Goal: Transaction & Acquisition: Purchase product/service

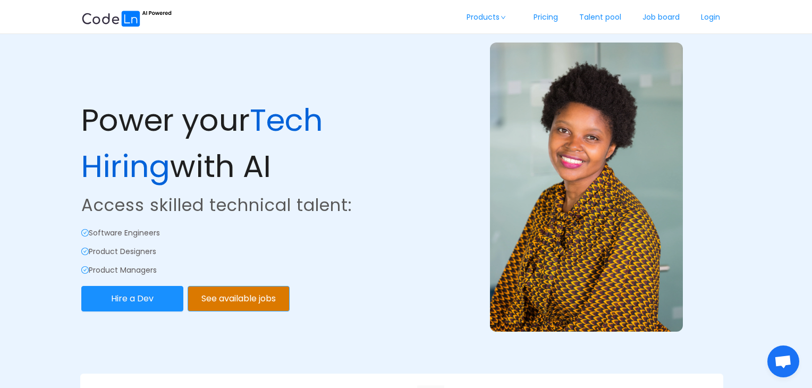
click at [239, 292] on button "See available jobs" at bounding box center [238, 298] width 102 height 25
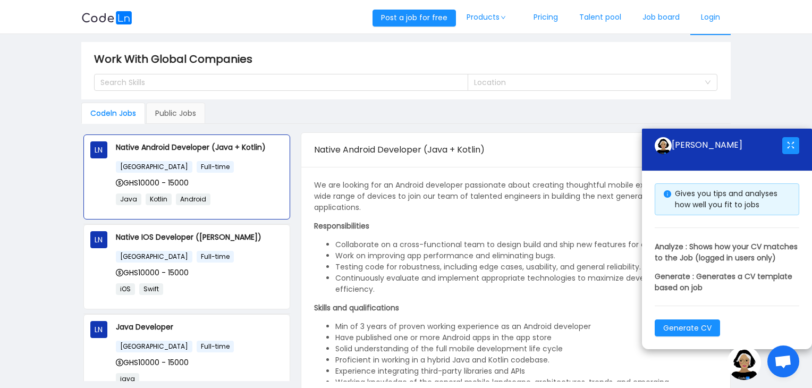
click at [710, 14] on link "Login" at bounding box center [710, 17] width 40 height 35
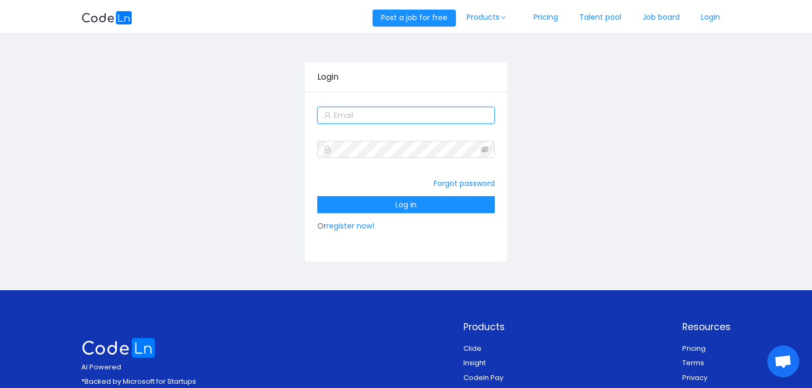
type input "[EMAIL_ADDRESS][DOMAIN_NAME]"
click at [350, 224] on link "register now!" at bounding box center [350, 225] width 48 height 11
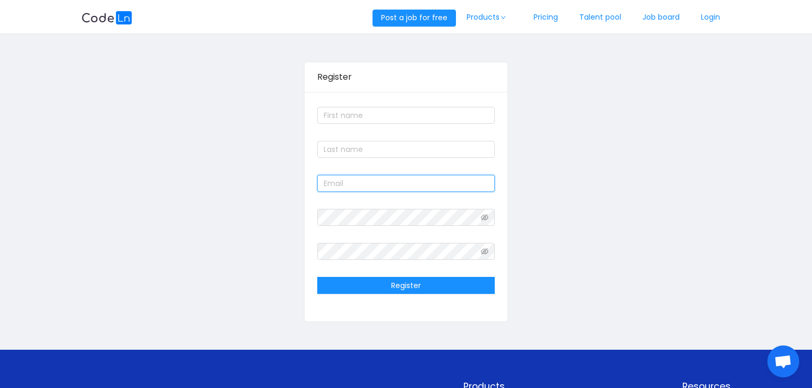
type input "[EMAIL_ADDRESS][DOMAIN_NAME]"
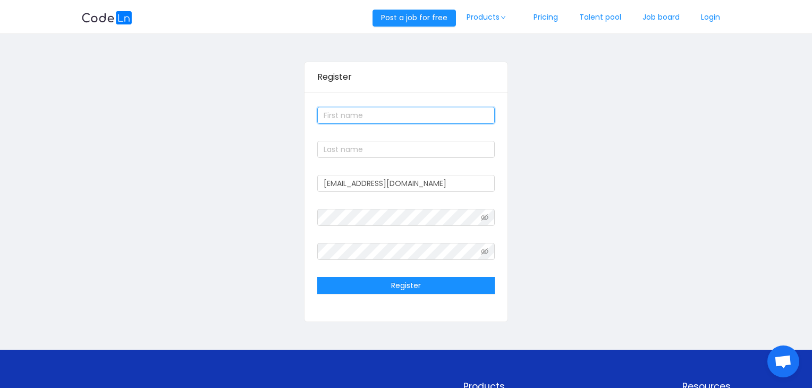
click at [352, 116] on input "text" at bounding box center [405, 115] width 177 height 17
type input "Adeboye"
type input "Adeyemi"
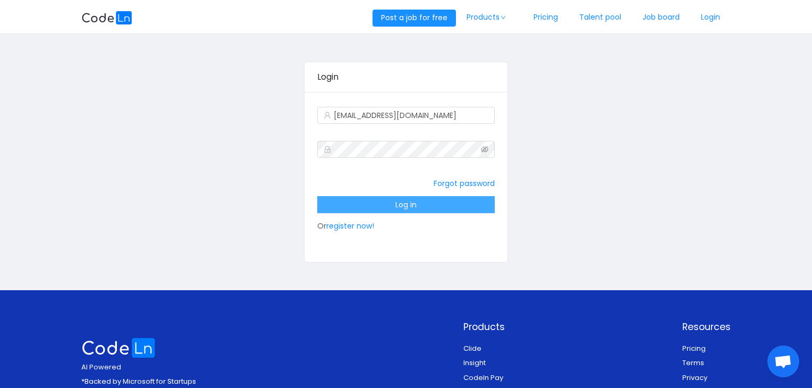
click at [382, 202] on button "Log in" at bounding box center [405, 204] width 177 height 17
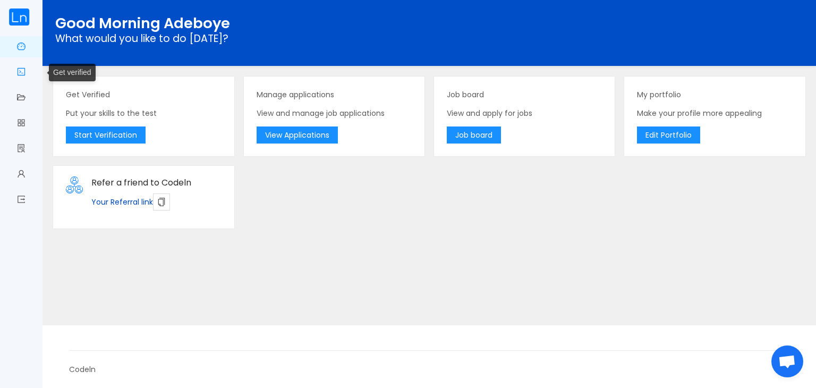
click at [20, 74] on link "Get verified" at bounding box center [21, 73] width 8 height 22
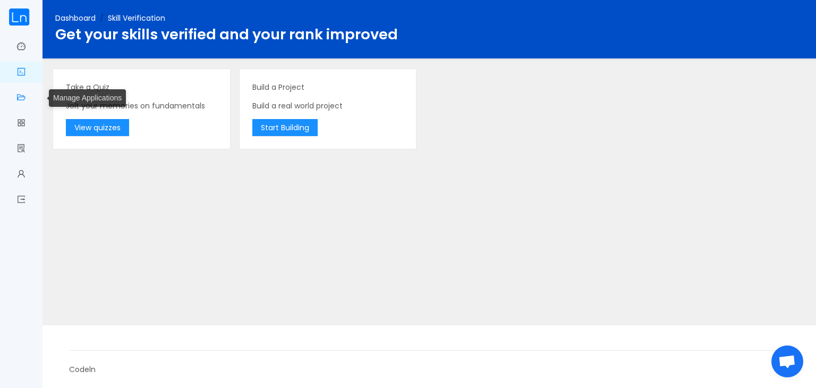
click at [25, 100] on link "Manage Applications" at bounding box center [21, 98] width 8 height 22
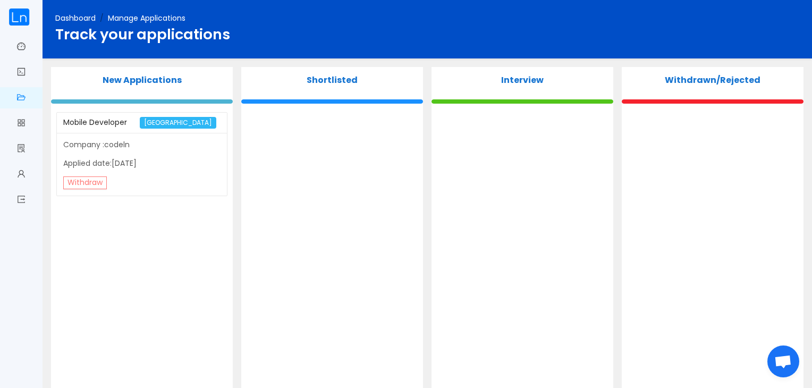
click at [85, 179] on button "Withdraw" at bounding box center [85, 182] width 44 height 13
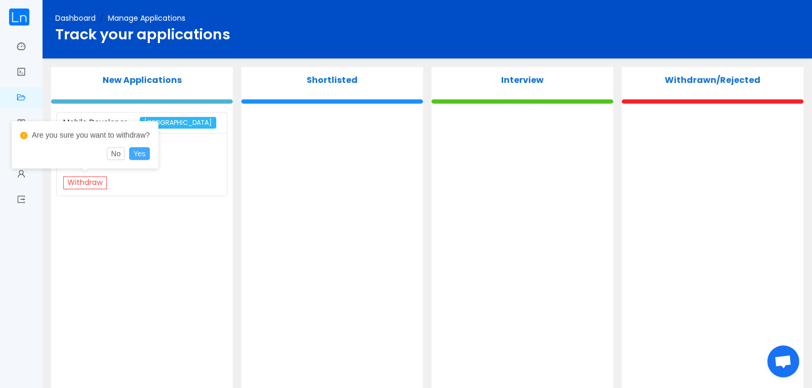
click at [138, 154] on button "Yes" at bounding box center [139, 153] width 21 height 13
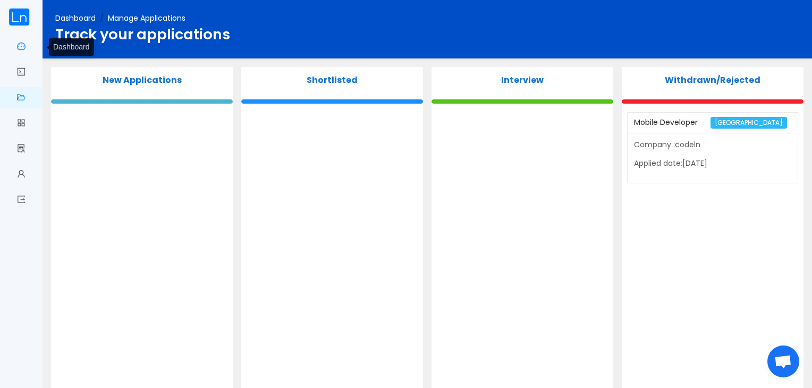
click at [17, 49] on link "Dashboard" at bounding box center [21, 47] width 8 height 22
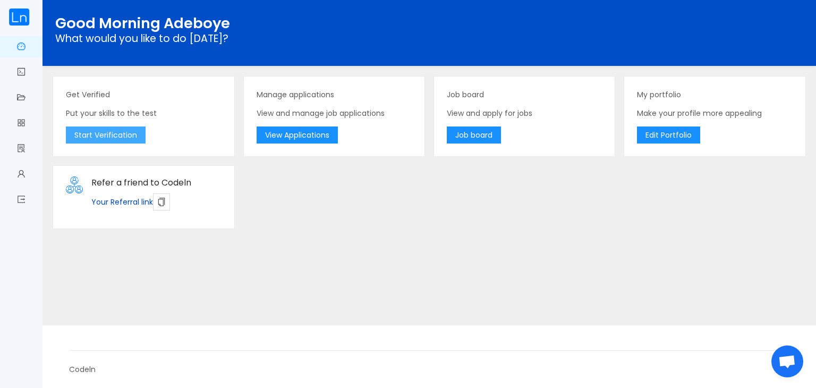
click at [121, 136] on button "Start Verification" at bounding box center [106, 134] width 80 height 17
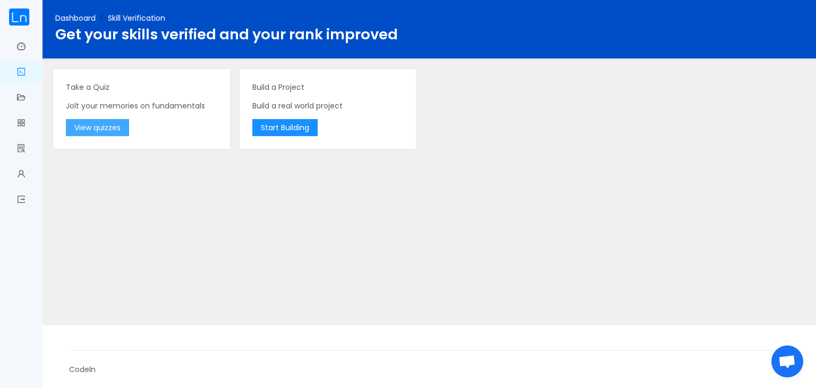
click at [113, 128] on button "View quizzes" at bounding box center [97, 127] width 63 height 17
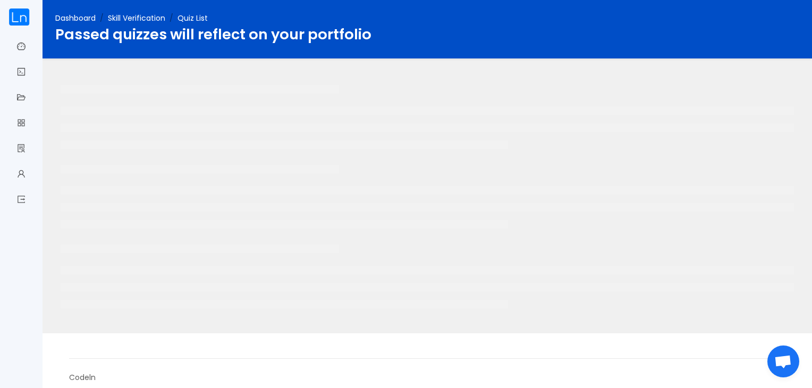
click at [143, 14] on link "Skill Verification" at bounding box center [136, 18] width 57 height 11
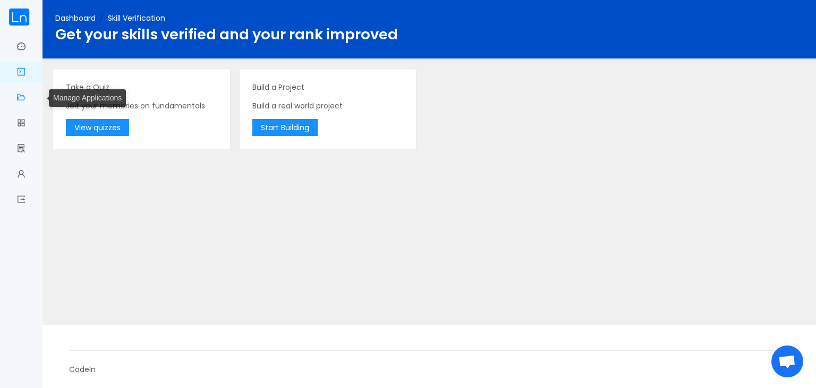
click at [19, 94] on link "Manage Applications" at bounding box center [21, 98] width 8 height 22
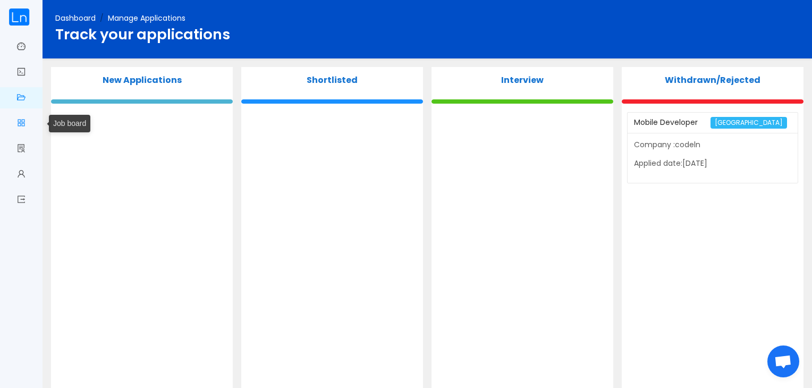
click at [25, 124] on span "Job board" at bounding box center [25, 123] width 0 height 21
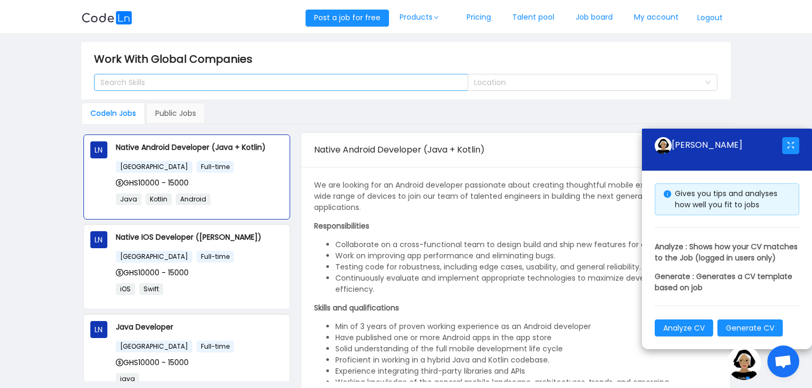
click at [144, 82] on div "Search Skills" at bounding box center [276, 82] width 352 height 11
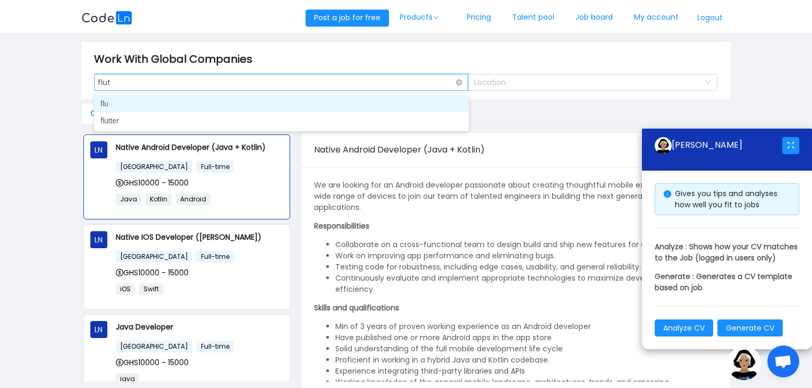
type input "flutt"
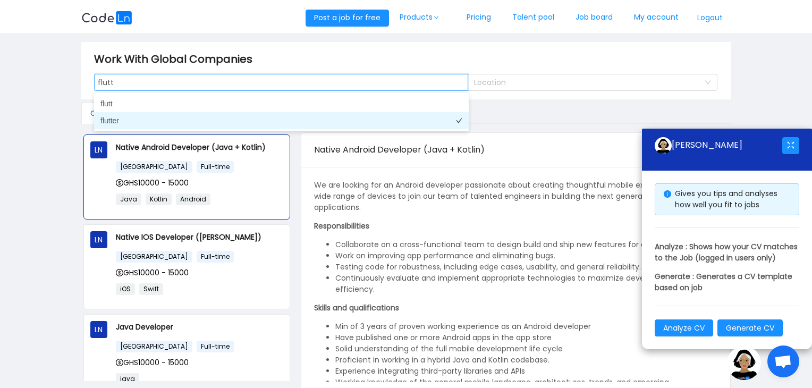
click at [139, 118] on li "flutter" at bounding box center [281, 120] width 374 height 17
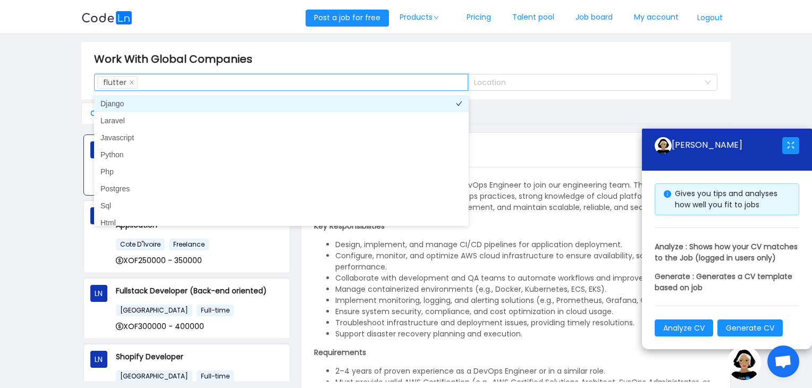
click at [149, 98] on li "Django" at bounding box center [281, 103] width 374 height 17
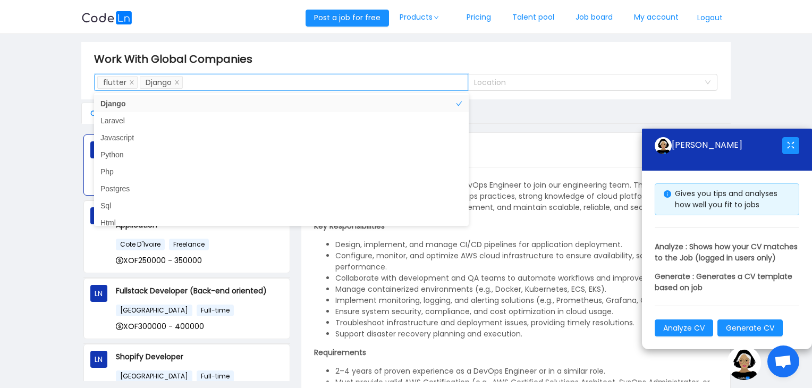
click at [39, 119] on main "Work With Global Companies Search Skills flutter Django Location Codeln Jobs Pu…" at bounding box center [406, 218] width 812 height 369
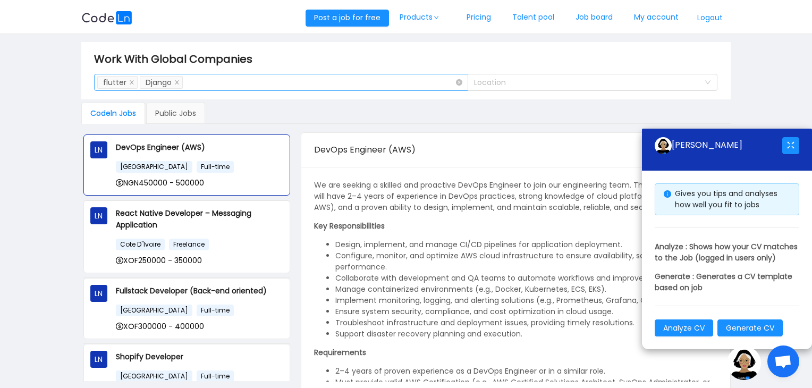
click at [270, 83] on div "Search Skills flutter [GEOGRAPHIC_DATA]" at bounding box center [277, 82] width 360 height 16
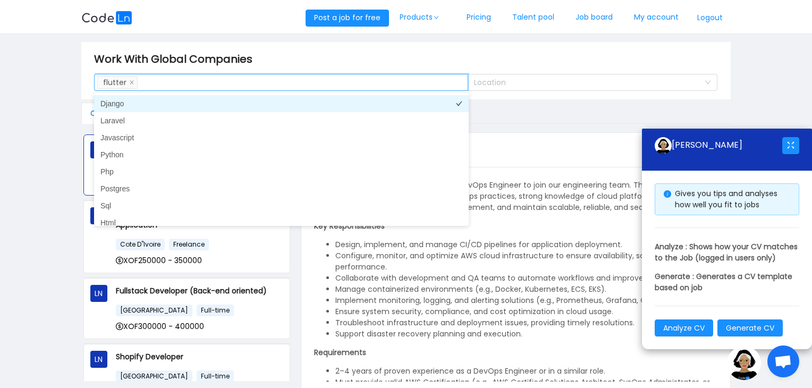
click at [191, 103] on li "Django" at bounding box center [281, 103] width 374 height 17
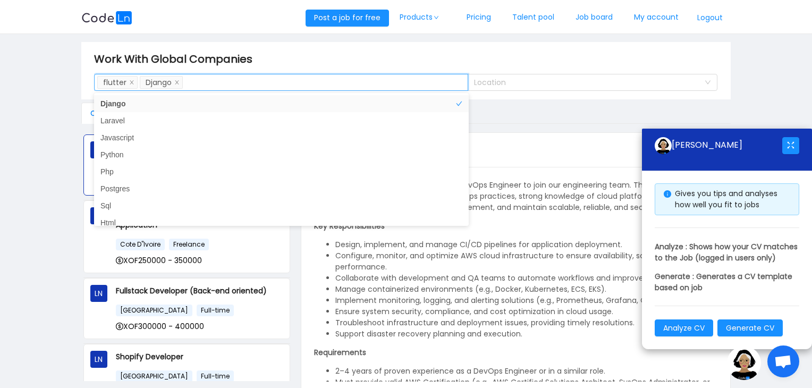
click at [27, 97] on main "Work With Global Companies Search Skills flutter Django Location Codeln Jobs Pu…" at bounding box center [406, 218] width 812 height 369
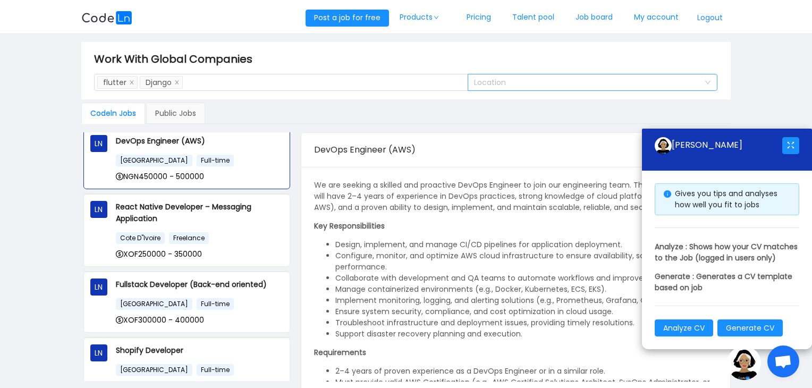
click at [500, 81] on div "Location" at bounding box center [586, 82] width 225 height 11
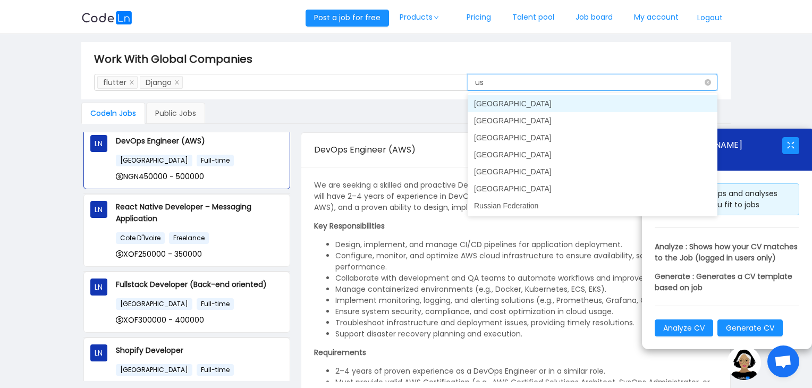
type input "u"
type input "Uni"
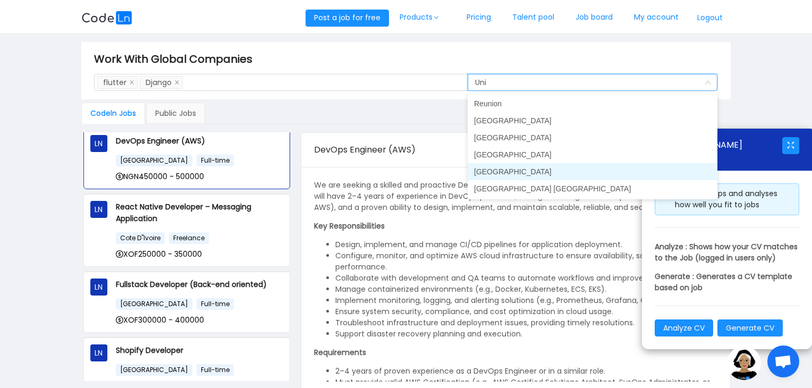
click at [508, 169] on li "[GEOGRAPHIC_DATA]" at bounding box center [592, 171] width 250 height 17
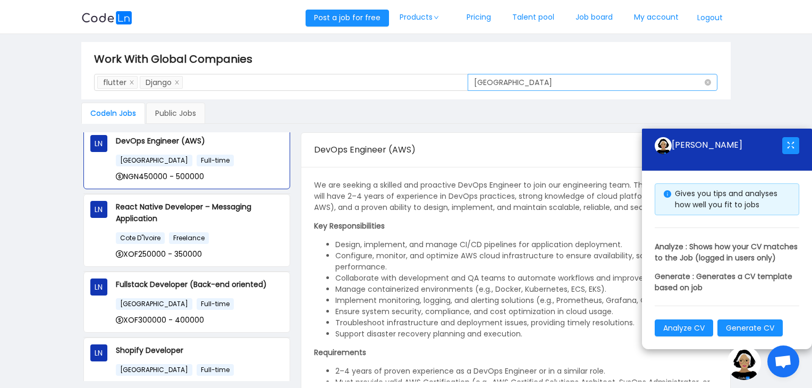
click at [579, 82] on div "Location [GEOGRAPHIC_DATA]" at bounding box center [589, 82] width 230 height 16
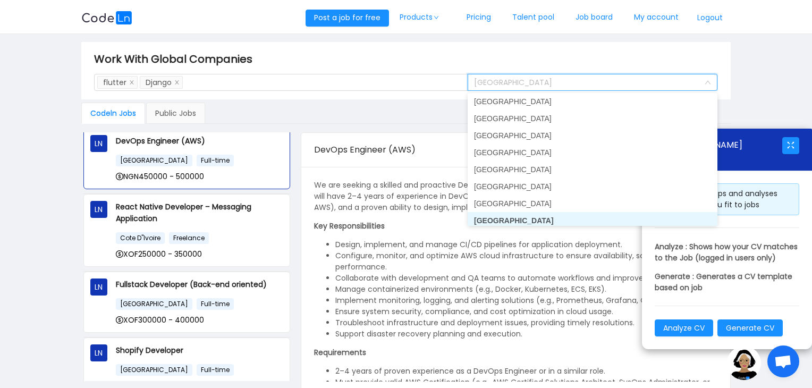
scroll to position [3812, 0]
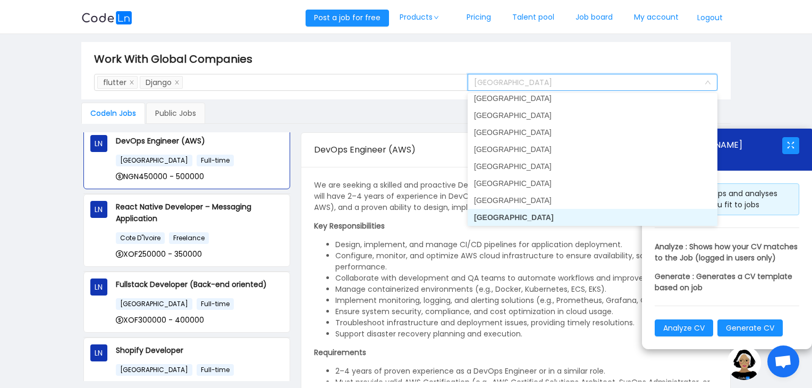
click at [487, 216] on li "[GEOGRAPHIC_DATA]" at bounding box center [592, 217] width 250 height 17
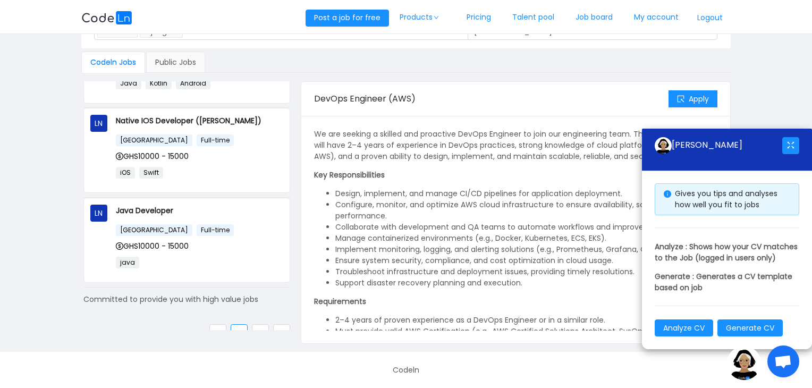
scroll to position [540, 0]
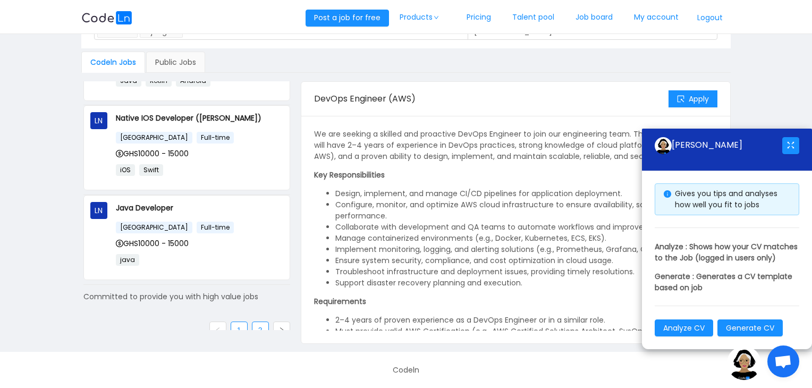
click at [260, 322] on link "2" at bounding box center [260, 330] width 16 height 16
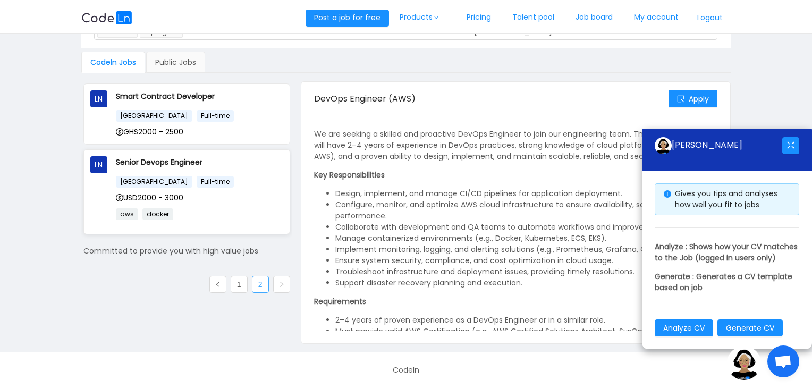
scroll to position [0, 0]
